Goal: Task Accomplishment & Management: Complete application form

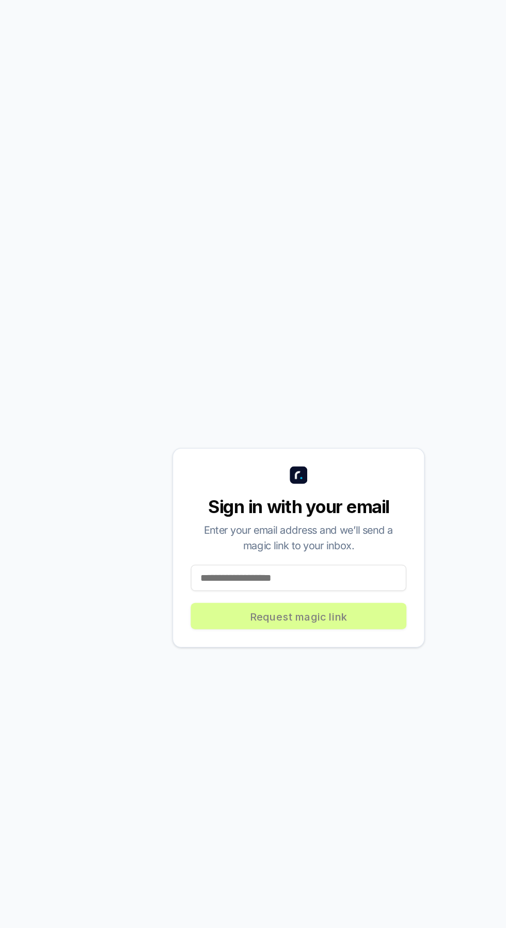
click at [209, 576] on input at bounding box center [253, 566] width 152 height 19
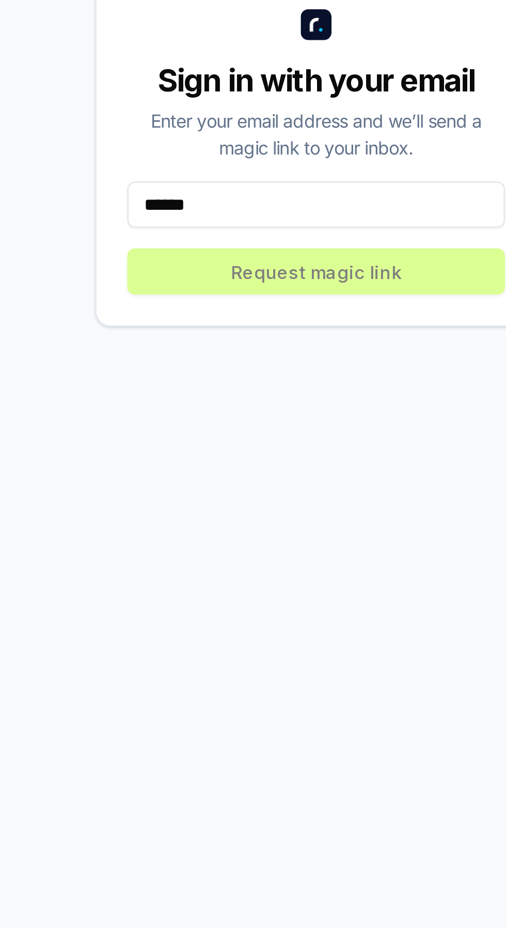
type input "*******"
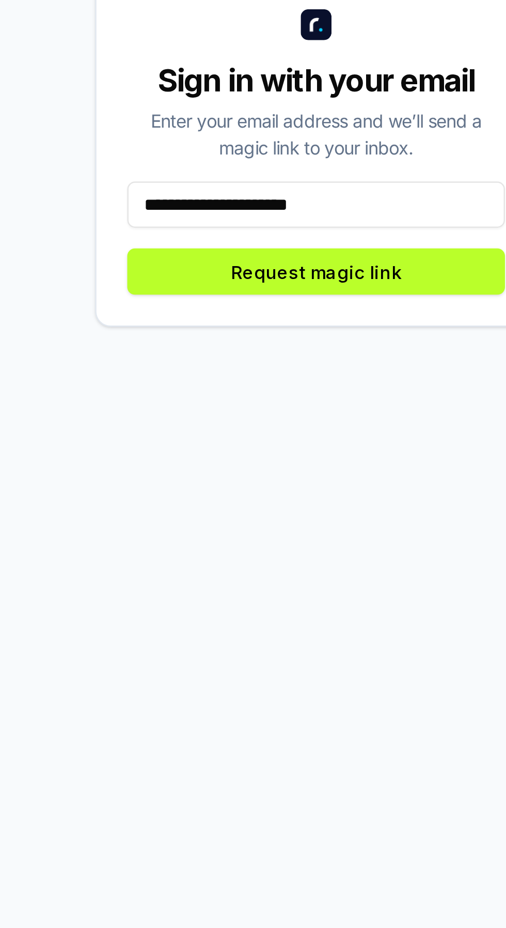
type input "**********"
click at [204, 603] on button "Request magic link" at bounding box center [253, 593] width 152 height 19
